Goal: Task Accomplishment & Management: Use online tool/utility

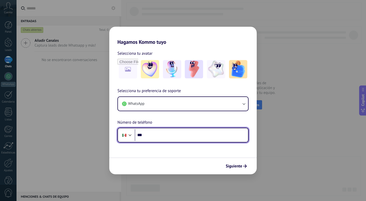
click at [174, 137] on input "***" at bounding box center [191, 135] width 113 height 12
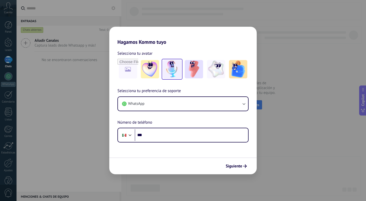
click at [178, 71] on img at bounding box center [172, 69] width 18 height 18
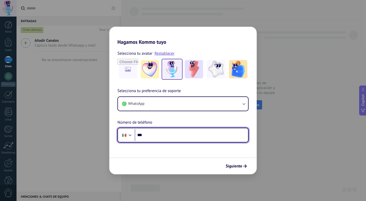
click at [160, 137] on input "***" at bounding box center [191, 135] width 113 height 12
type input "**********"
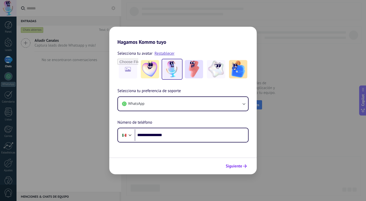
click at [245, 167] on icon "submit" at bounding box center [245, 166] width 4 height 4
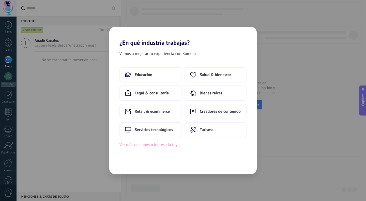
click at [173, 147] on button "Ver más opciones o ingresa la tuya" at bounding box center [150, 144] width 60 height 7
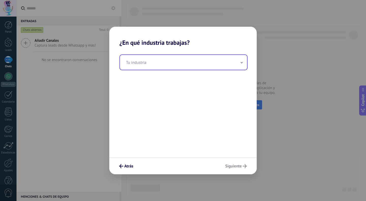
click at [148, 61] on input "text" at bounding box center [183, 62] width 127 height 15
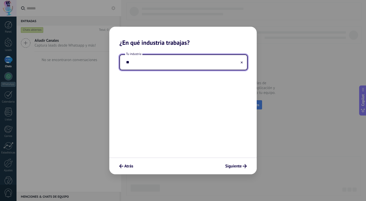
type input "*"
type input "*******"
click at [222, 168] on div "Atrás Siguiente" at bounding box center [183, 165] width 148 height 17
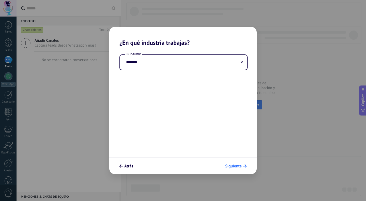
click at [237, 164] on span "Siguiente" at bounding box center [233, 166] width 17 height 4
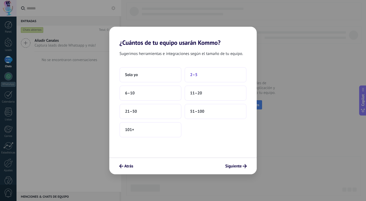
click at [204, 77] on button "2–5" at bounding box center [216, 74] width 62 height 15
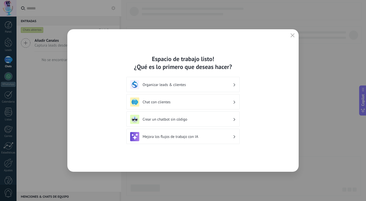
click at [222, 84] on h3 "Organizar leads & clientes" at bounding box center [188, 84] width 90 height 5
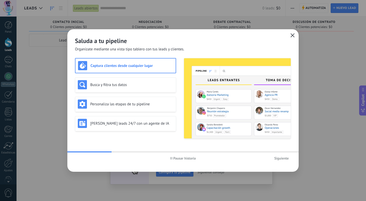
click at [293, 36] on icon "button" at bounding box center [293, 35] width 4 height 4
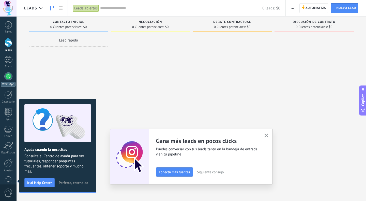
click at [9, 76] on div at bounding box center [8, 76] width 8 height 8
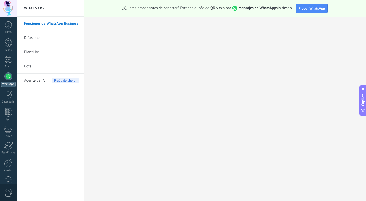
click at [127, 96] on div at bounding box center [200, 100] width 366 height 201
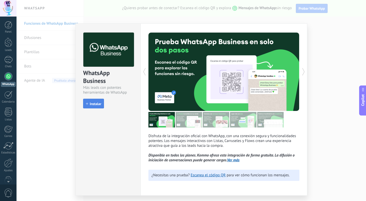
click at [98, 101] on button "Instalar" at bounding box center [93, 104] width 21 height 10
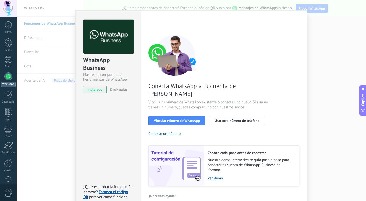
scroll to position [14, 0]
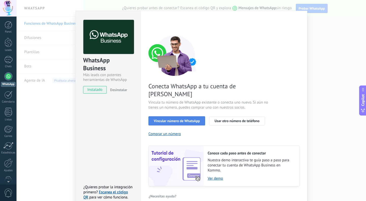
click at [198, 119] on span "Vincular número de WhatsApp" at bounding box center [177, 121] width 46 height 4
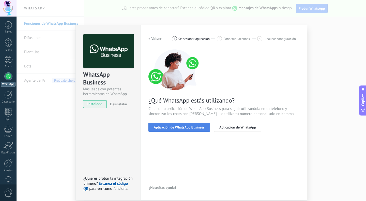
click at [197, 127] on span "Aplicación de WhatsApp Business" at bounding box center [179, 127] width 51 height 4
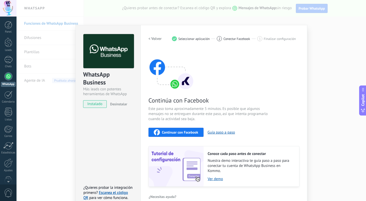
click at [195, 131] on span "Continuar con Facebook" at bounding box center [180, 132] width 36 height 4
